Goal: Information Seeking & Learning: Learn about a topic

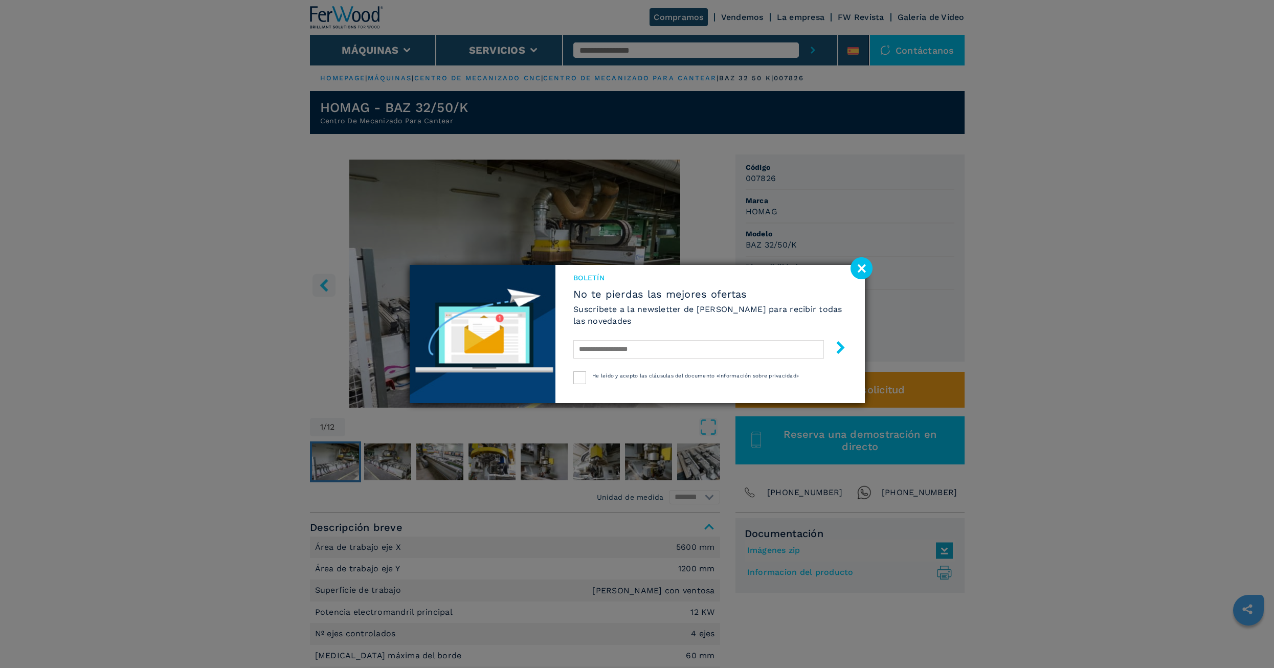
click at [861, 267] on image at bounding box center [862, 268] width 22 height 22
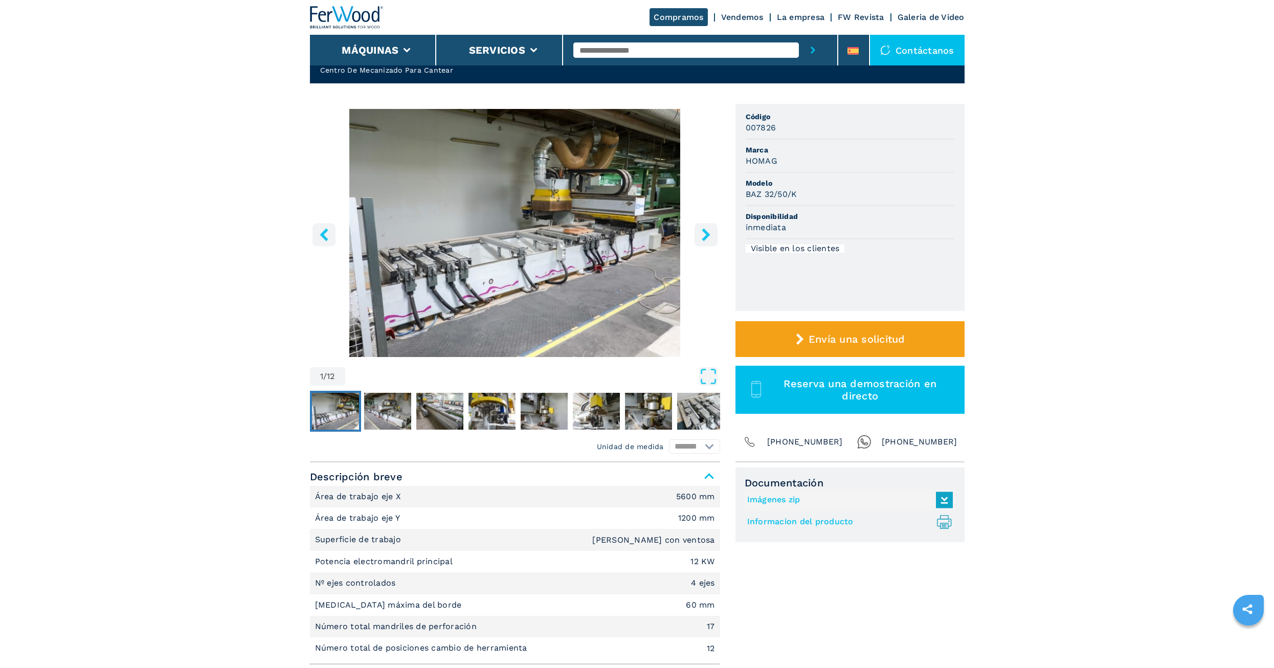
scroll to position [51, 0]
click at [615, 256] on img "Go to Slide 1" at bounding box center [515, 232] width 410 height 248
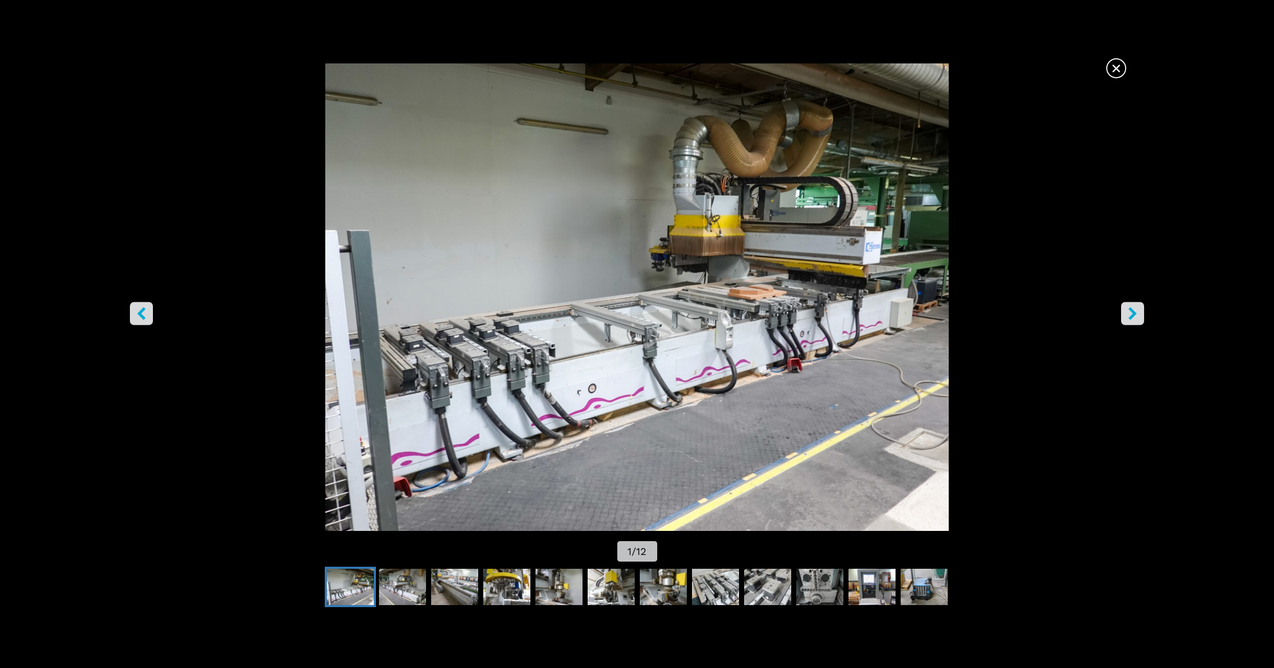
click at [144, 312] on icon "left-button" at bounding box center [141, 313] width 13 height 13
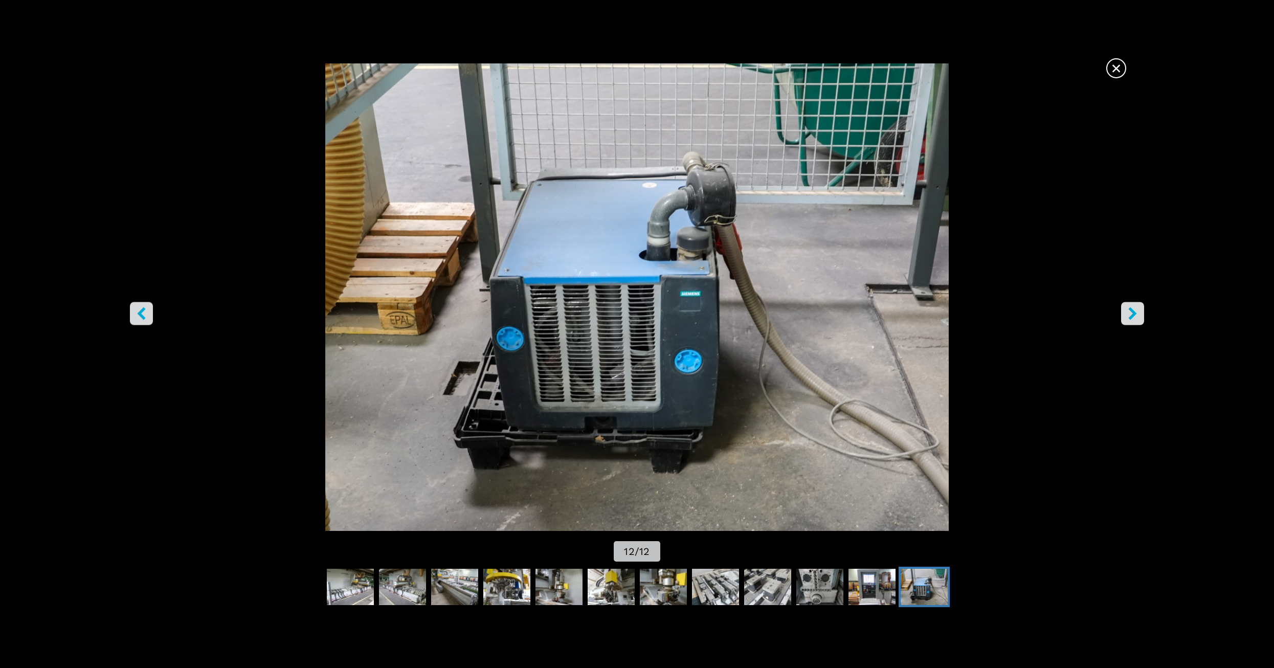
click at [144, 312] on icon "left-button" at bounding box center [141, 313] width 13 height 13
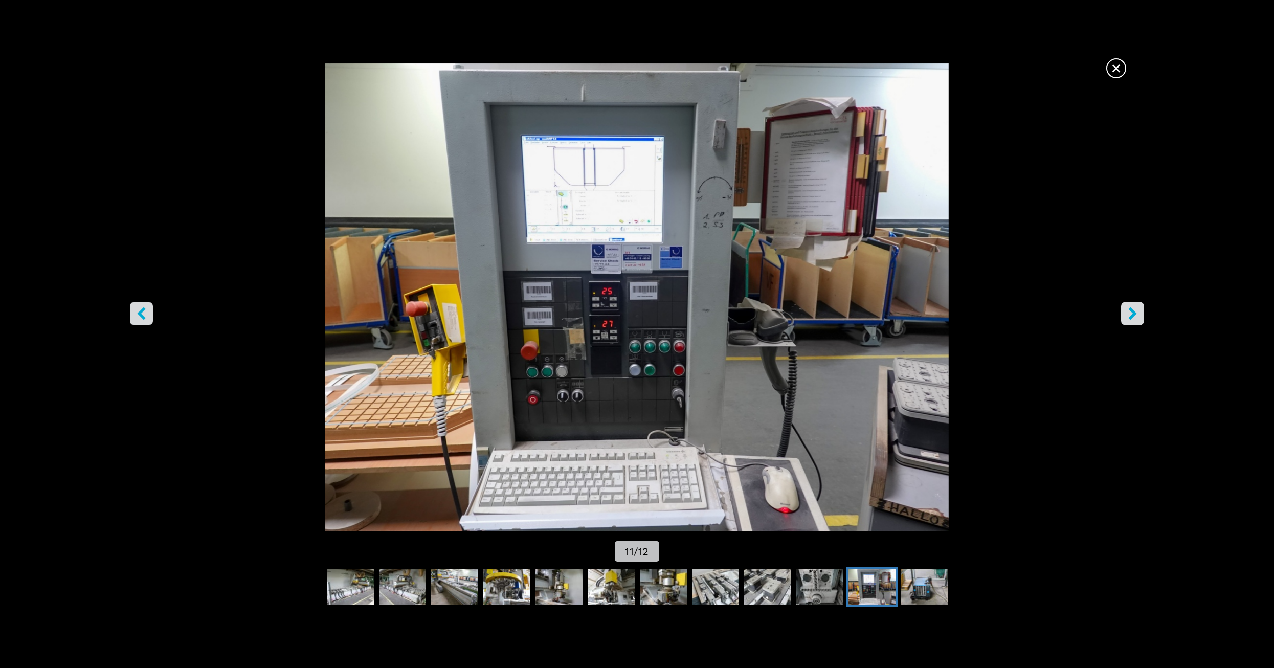
click at [595, 313] on img "Go to Slide 11" at bounding box center [637, 296] width 1147 height 467
drag, startPoint x: 595, startPoint y: 313, endPoint x: 135, endPoint y: 167, distance: 483.0
click at [134, 167] on img "Go to Slide 11" at bounding box center [637, 296] width 1147 height 467
click at [139, 314] on icon "left-button" at bounding box center [142, 313] width 8 height 13
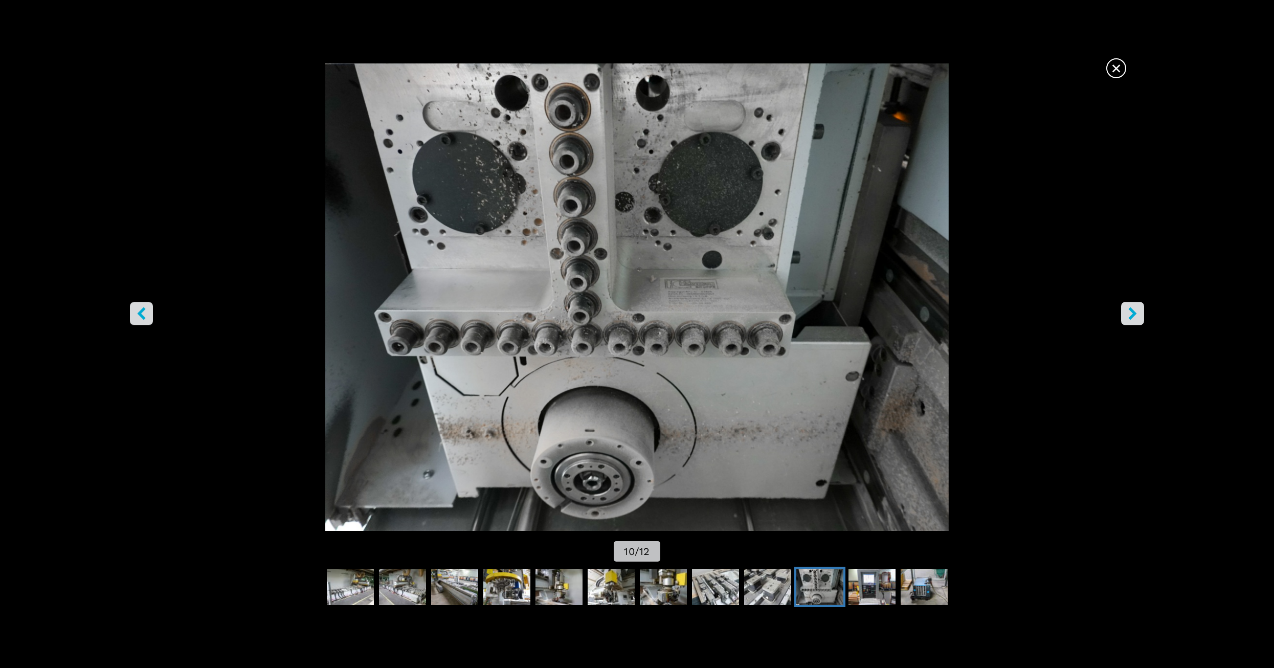
click at [131, 323] on button "left-button" at bounding box center [141, 313] width 23 height 23
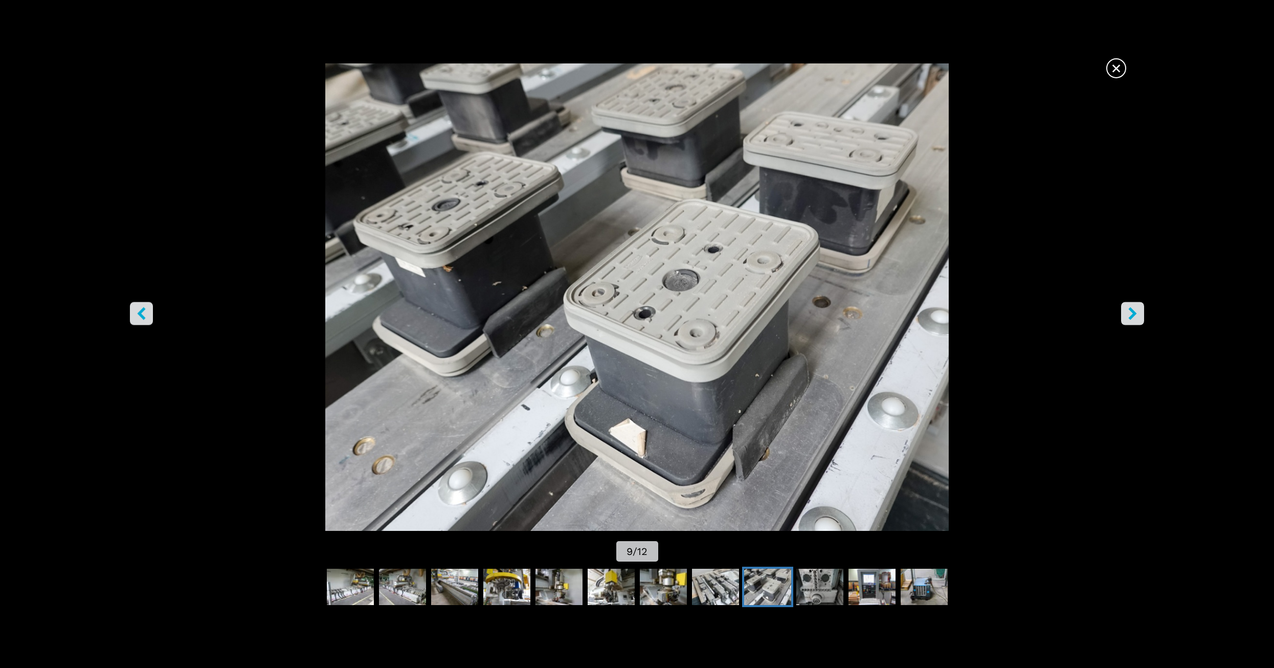
click at [131, 323] on button "left-button" at bounding box center [141, 313] width 23 height 23
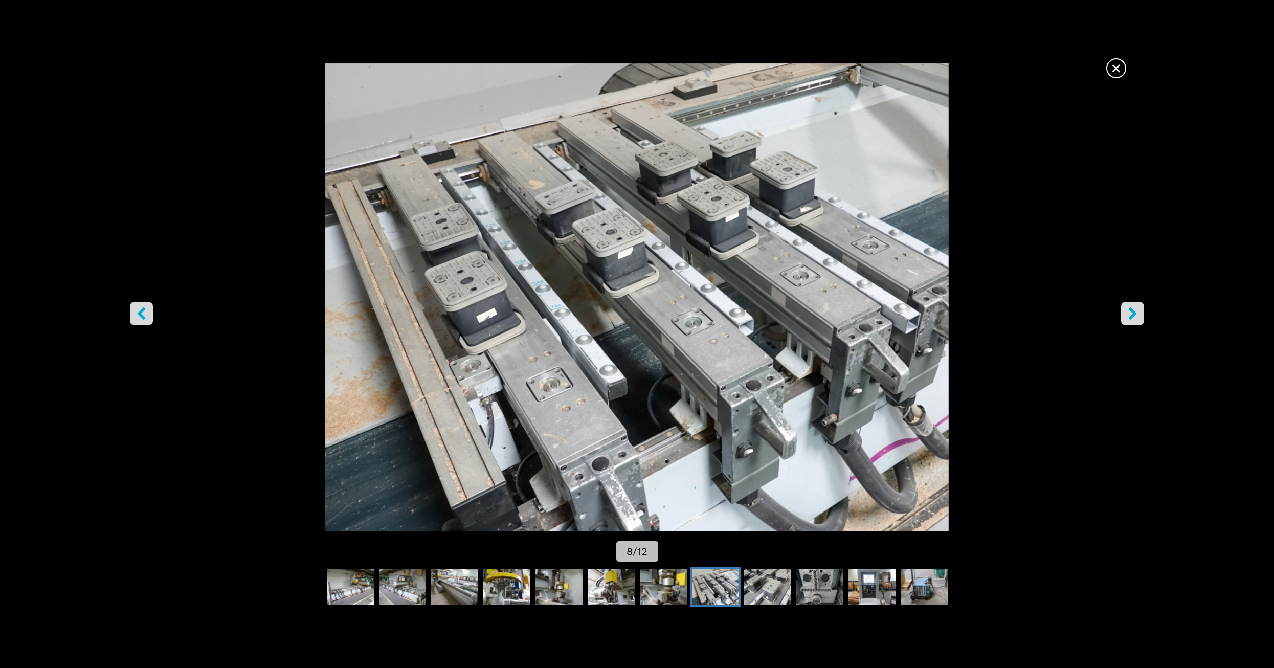
click at [136, 319] on button "left-button" at bounding box center [141, 313] width 23 height 23
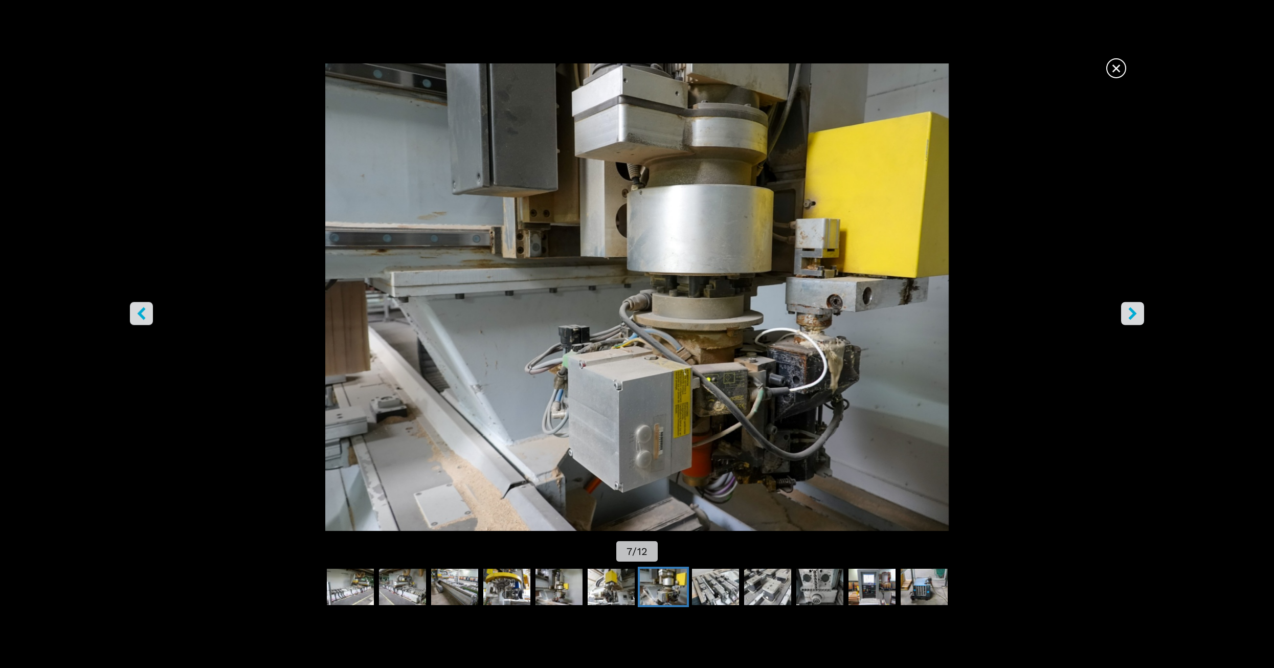
click at [136, 319] on icon "left-button" at bounding box center [141, 313] width 13 height 13
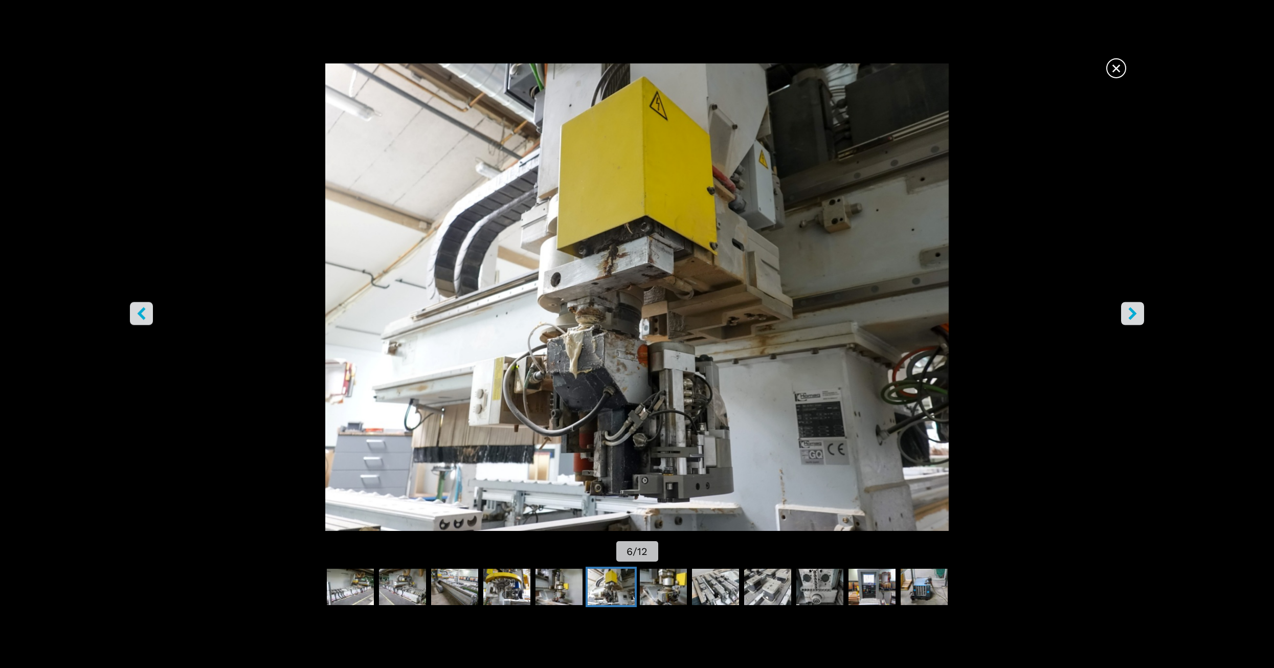
click at [136, 319] on icon "left-button" at bounding box center [141, 313] width 13 height 13
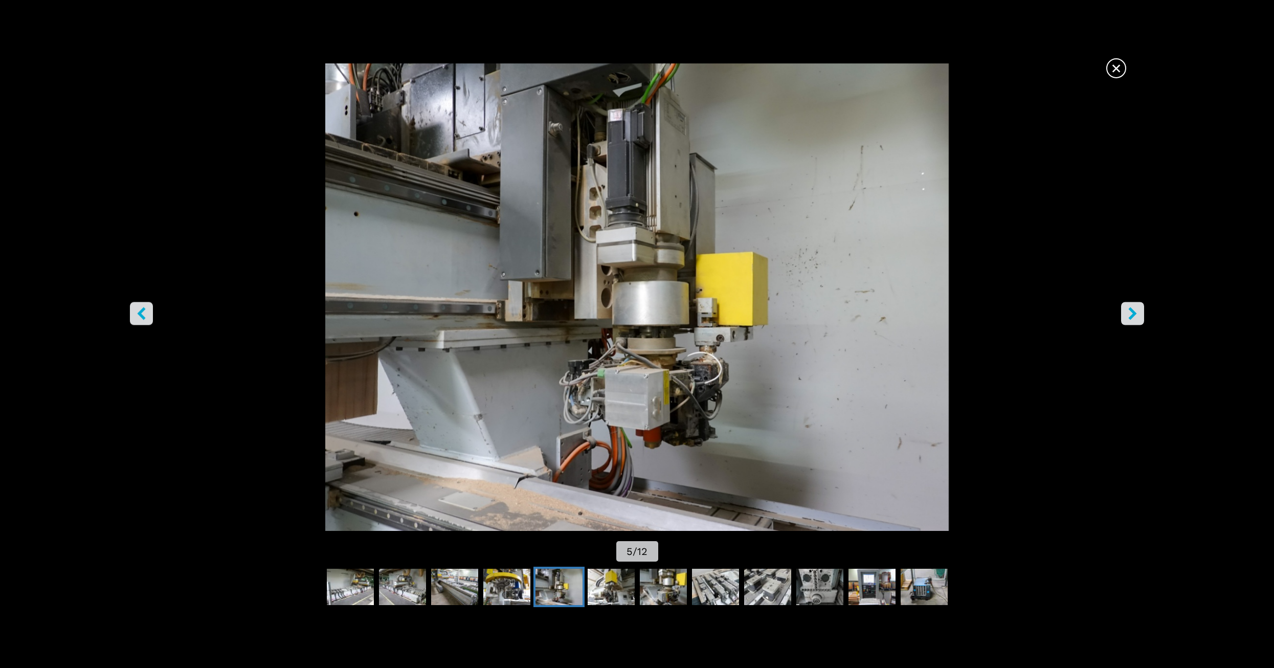
click at [113, 336] on img "Go to Slide 5" at bounding box center [637, 296] width 1147 height 467
click at [128, 317] on img "Go to Slide 5" at bounding box center [637, 296] width 1147 height 467
click at [135, 314] on button "left-button" at bounding box center [141, 313] width 23 height 23
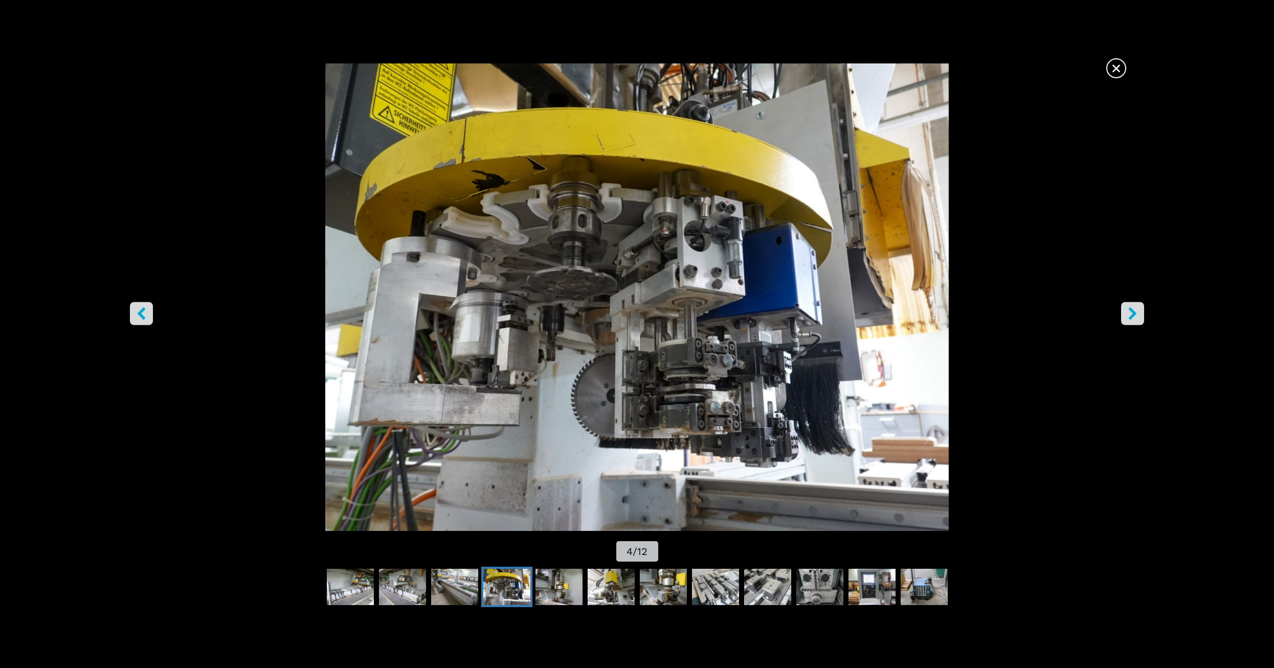
click at [135, 314] on icon "left-button" at bounding box center [141, 313] width 13 height 13
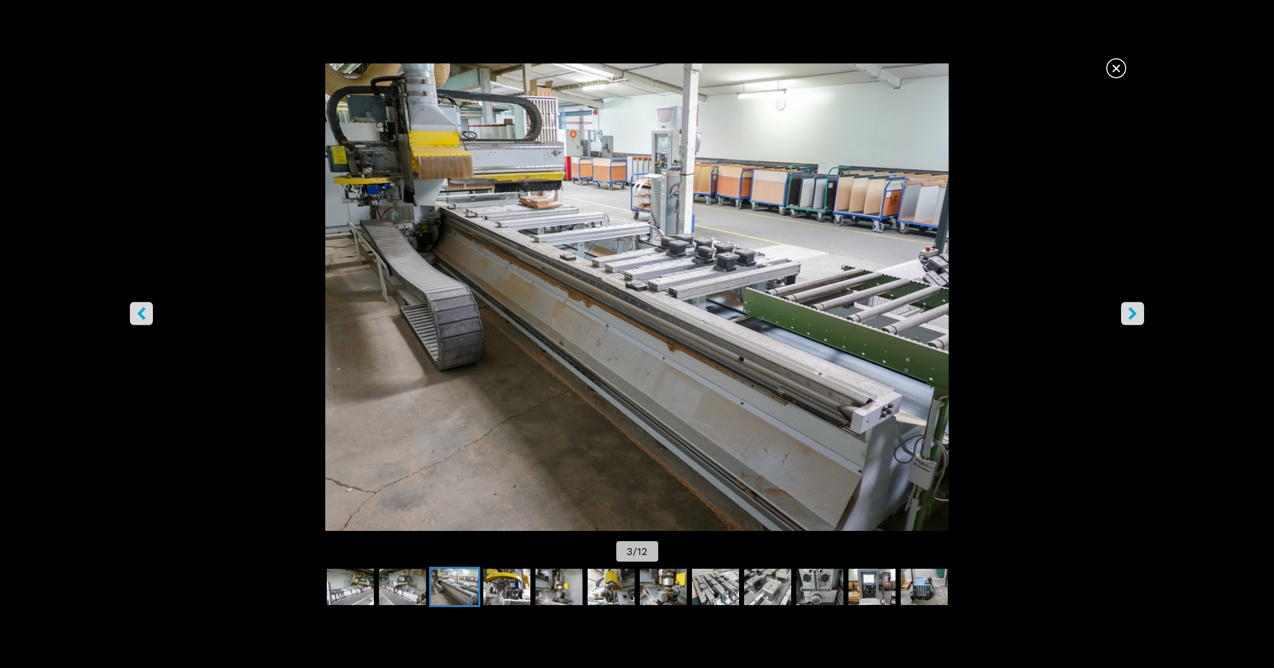
click at [133, 315] on button "left-button" at bounding box center [141, 313] width 23 height 23
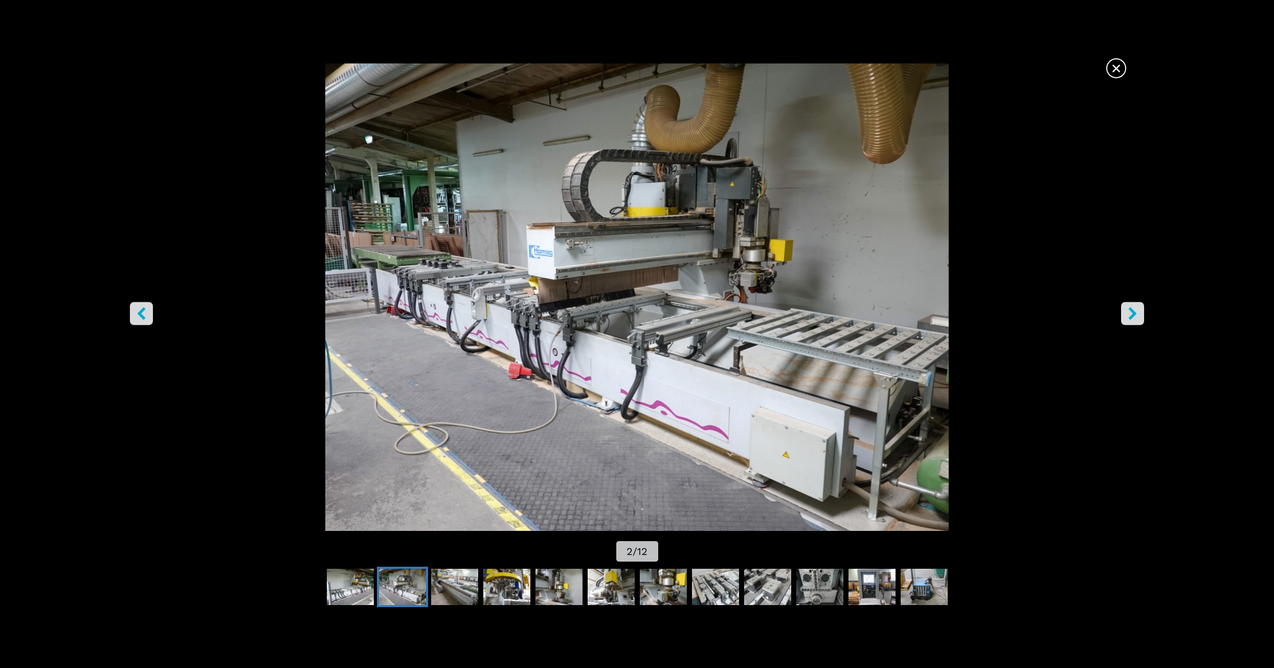
click at [149, 312] on button "left-button" at bounding box center [141, 313] width 23 height 23
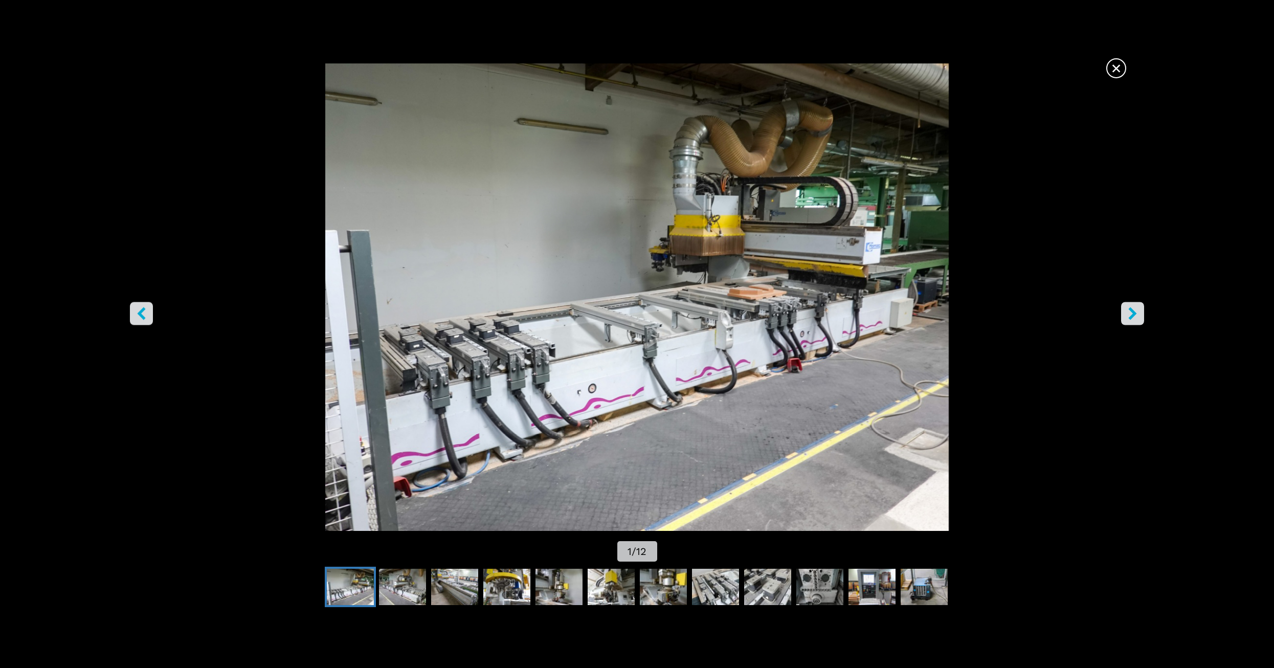
click at [143, 312] on icon "left-button" at bounding box center [141, 313] width 13 height 13
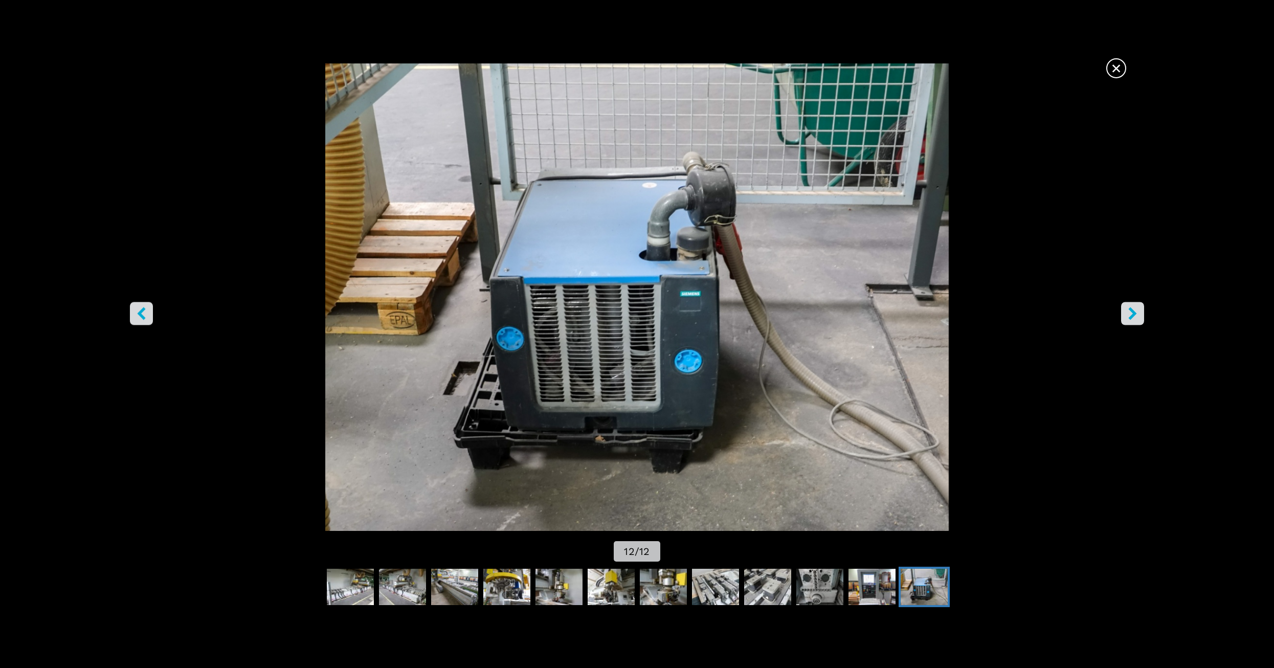
click at [142, 315] on icon "left-button" at bounding box center [141, 313] width 13 height 13
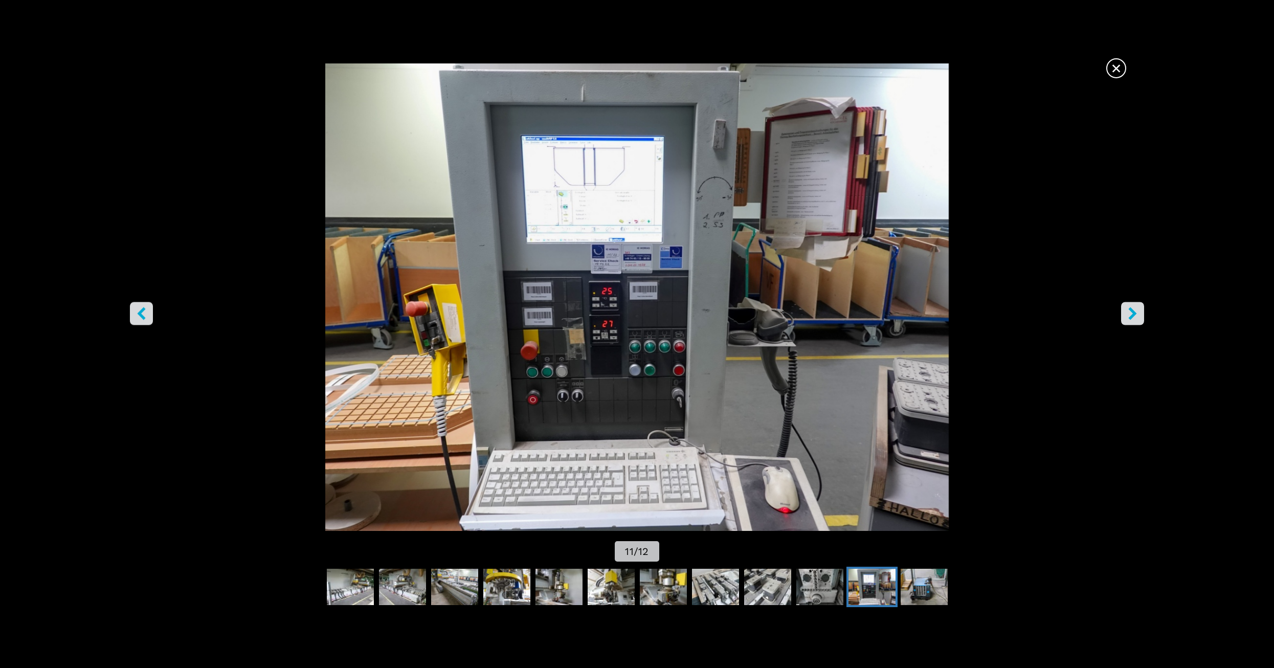
click at [145, 320] on button "left-button" at bounding box center [141, 313] width 23 height 23
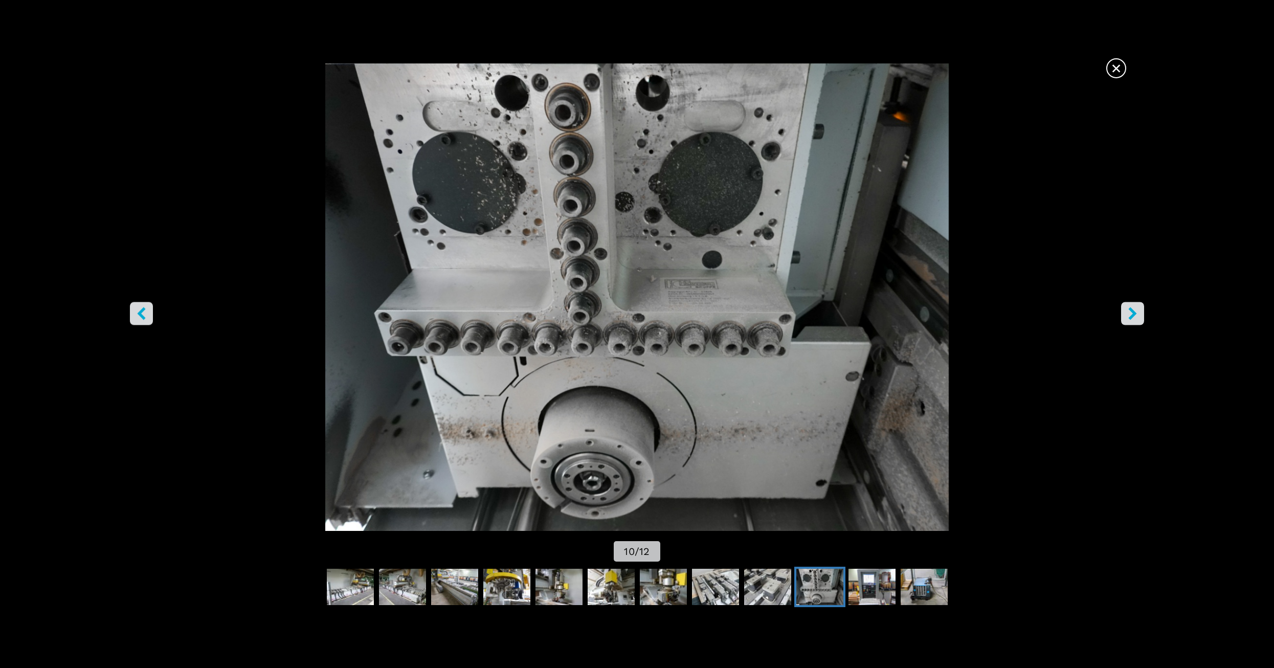
click at [145, 320] on button "left-button" at bounding box center [141, 313] width 23 height 23
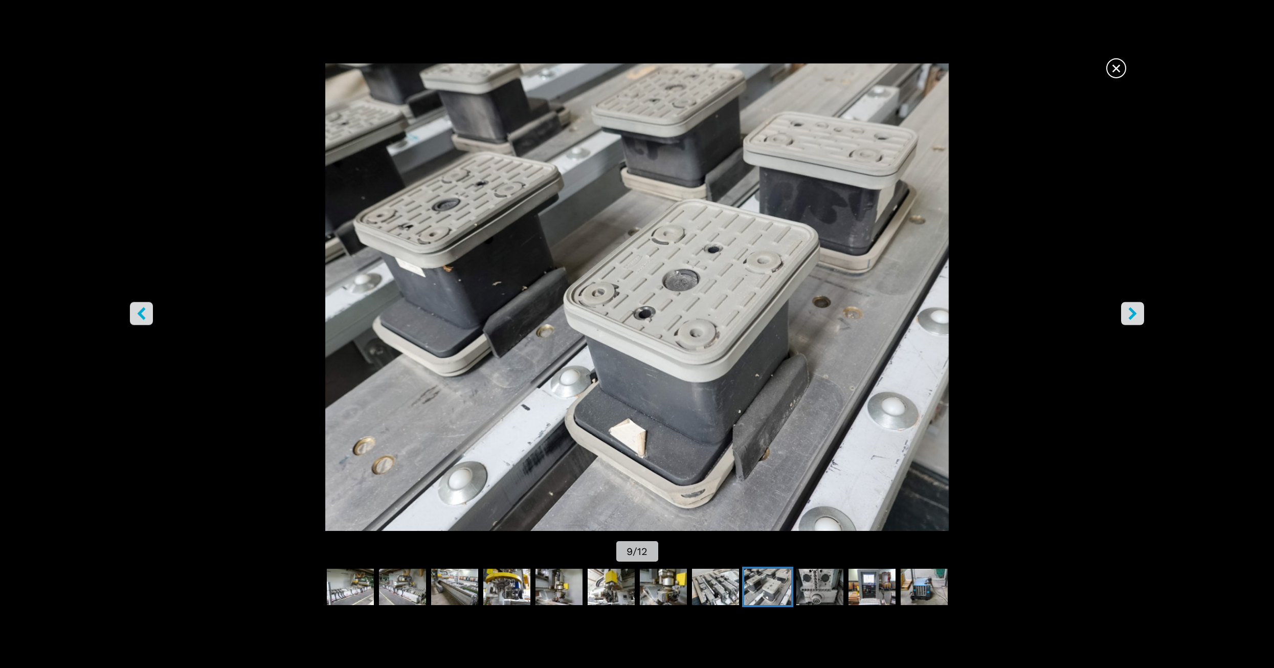
click at [144, 318] on icon "left-button" at bounding box center [142, 313] width 8 height 13
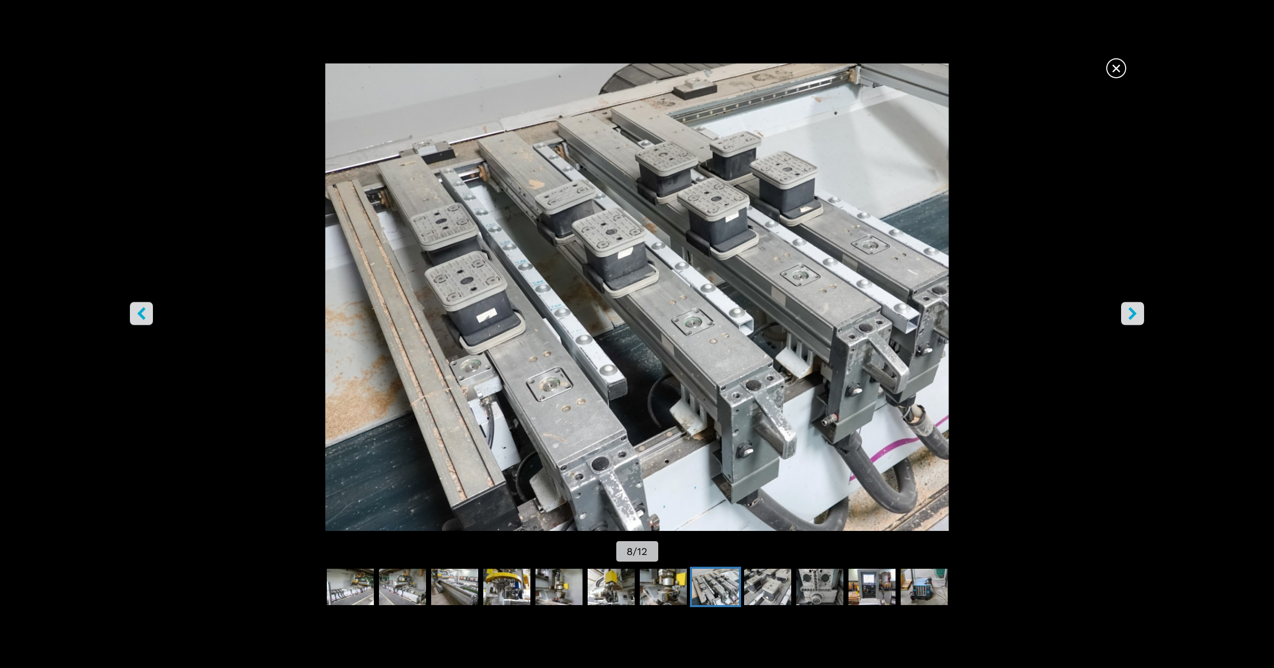
click at [146, 319] on icon "left-button" at bounding box center [141, 313] width 13 height 13
